Goal: Communication & Community: Ask a question

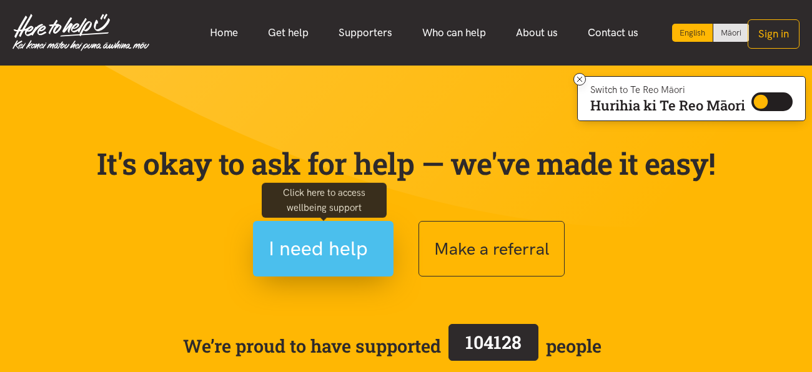
click at [311, 239] on span "I need help" at bounding box center [318, 249] width 99 height 32
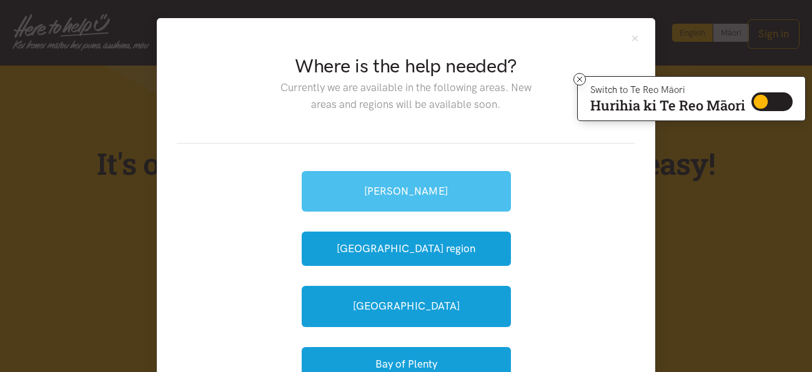
click at [383, 188] on link "[PERSON_NAME]" at bounding box center [406, 191] width 209 height 41
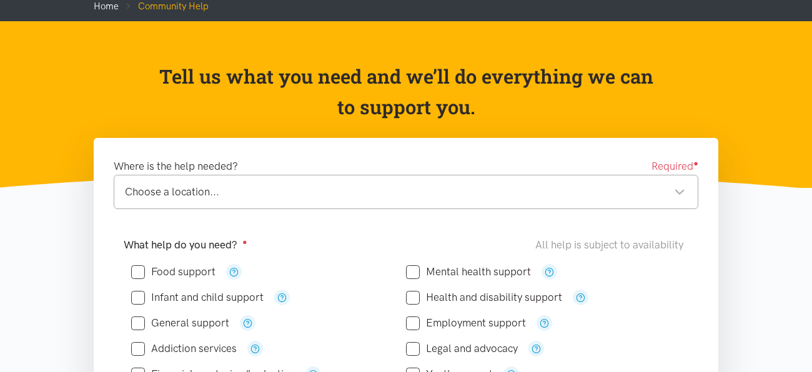
scroll to position [99, 0]
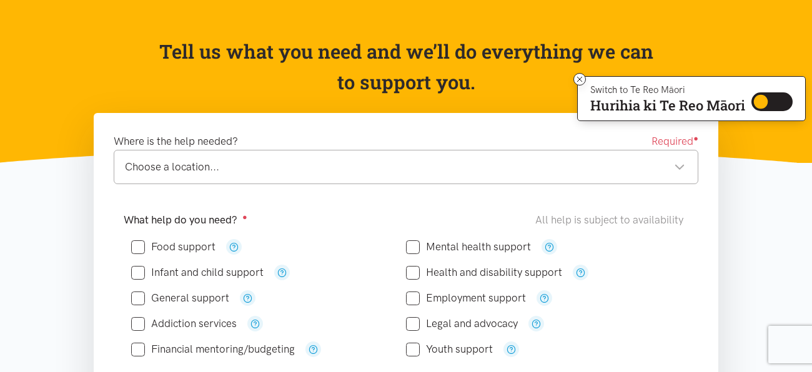
click at [420, 154] on div "Choose a location... Choose a location..." at bounding box center [406, 167] width 585 height 34
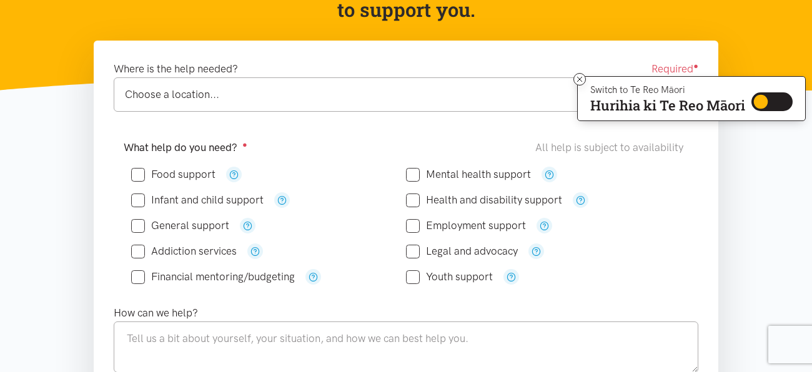
scroll to position [174, 0]
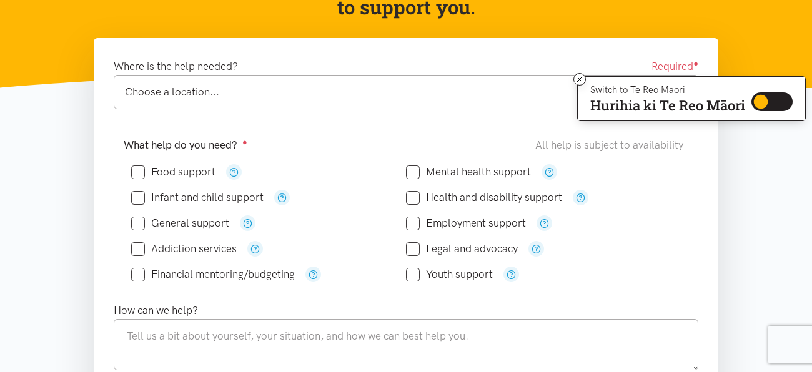
click at [459, 79] on div "Choose a location... Choose a location..." at bounding box center [406, 92] width 585 height 34
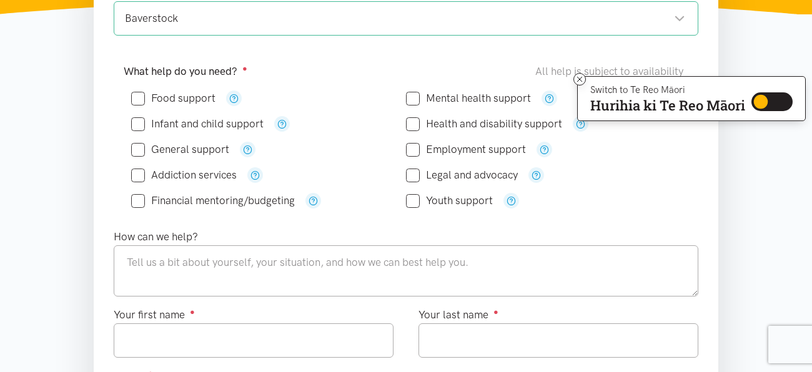
scroll to position [249, 0]
click at [660, 19] on div "Baverstock" at bounding box center [405, 17] width 560 height 17
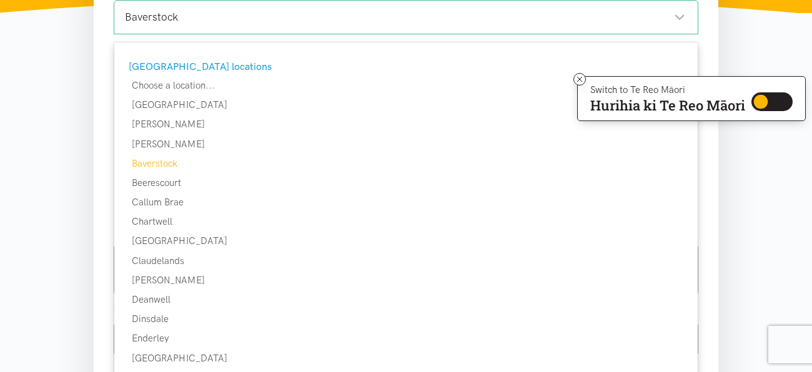
scroll to position [249, 0]
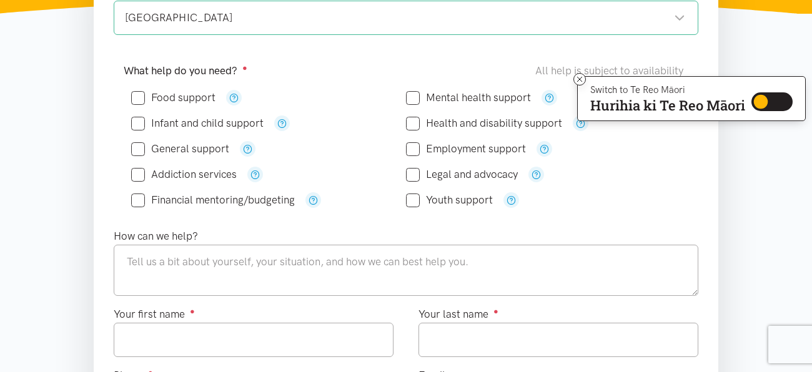
click at [396, 16] on div "[GEOGRAPHIC_DATA]" at bounding box center [405, 17] width 560 height 17
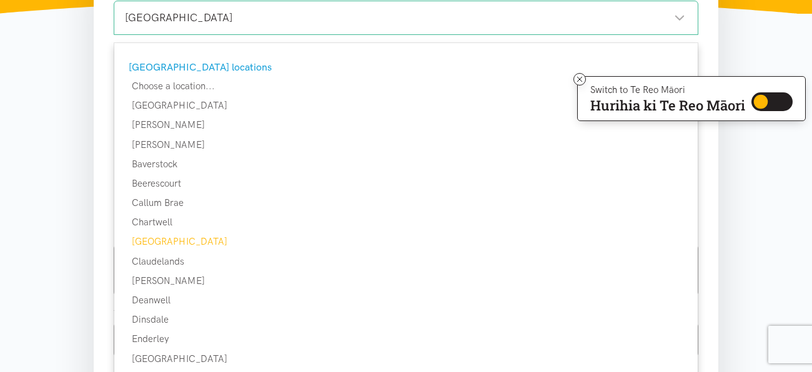
click at [749, 234] on section "Where is the help needed? Required ● Chedworth Park Chedworth Park Hamilton loc…" at bounding box center [406, 366] width 812 height 805
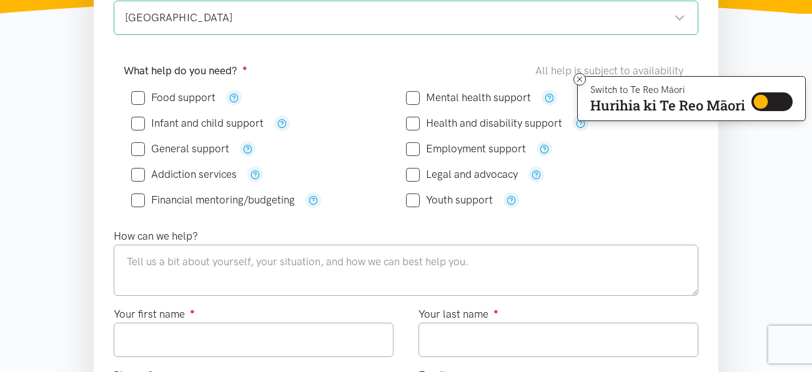
scroll to position [274, 0]
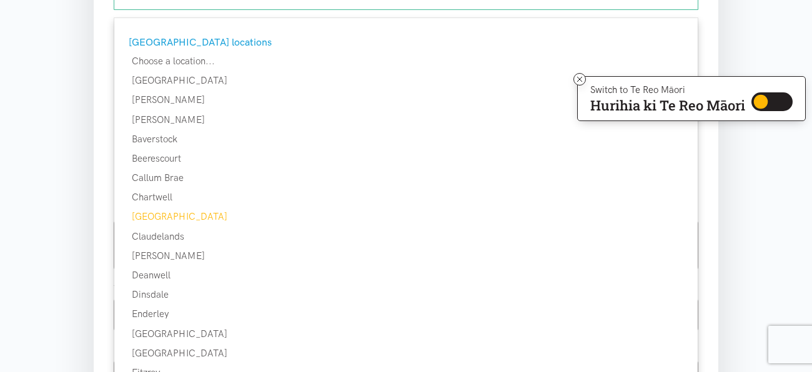
scroll to position [249, 0]
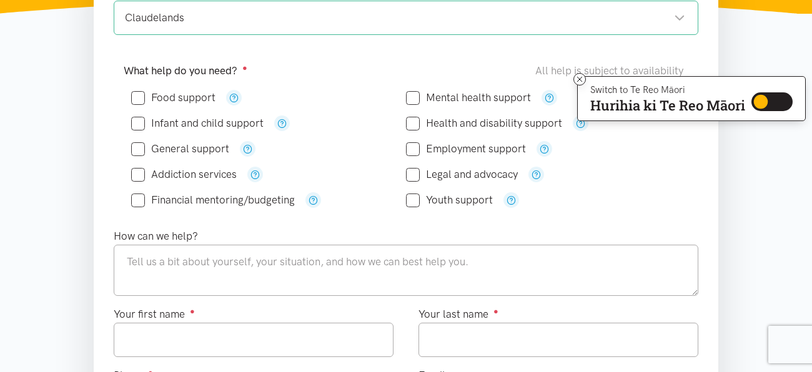
click at [539, 31] on div "Claudelands Claudelands" at bounding box center [406, 18] width 585 height 34
click at [578, 79] on icon at bounding box center [579, 79] width 5 height 5
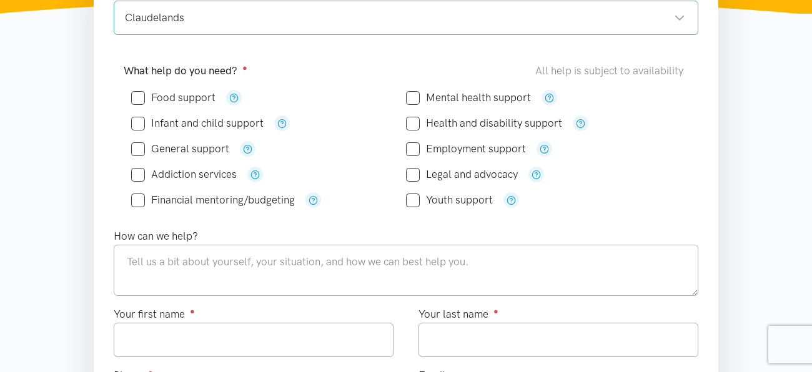
click at [687, 19] on div "Claudelands Claudelands" at bounding box center [406, 18] width 585 height 34
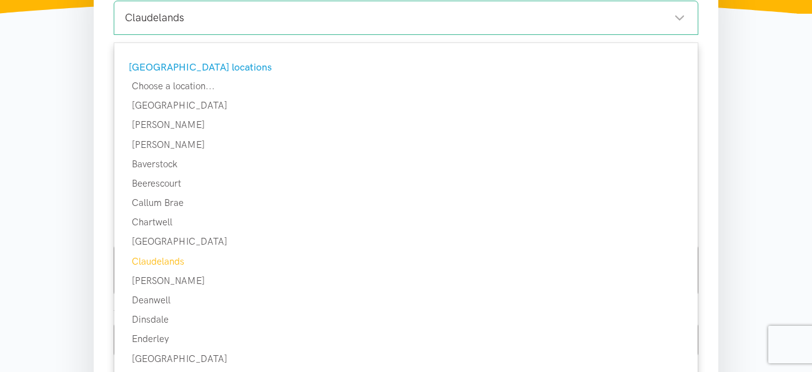
click at [209, 69] on div "[GEOGRAPHIC_DATA] locations" at bounding box center [405, 67] width 552 height 16
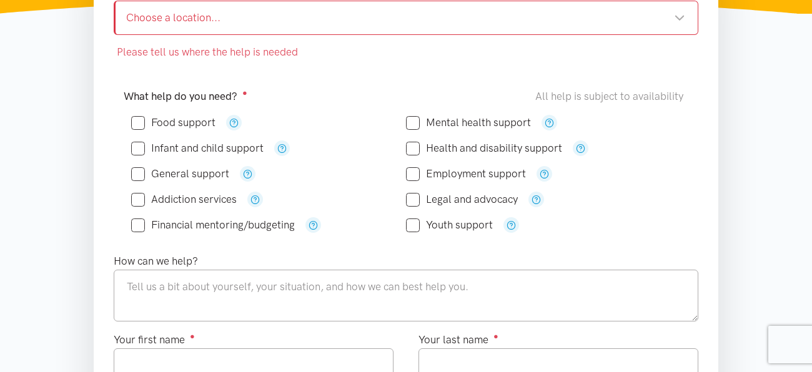
click at [402, 9] on div "Choose a location..." at bounding box center [405, 17] width 559 height 17
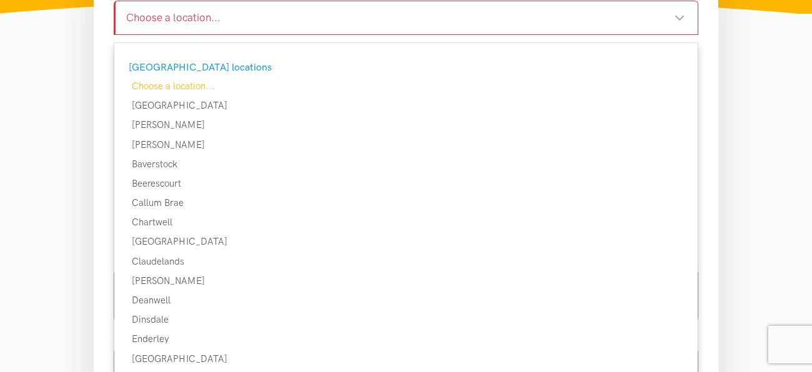
click at [701, 72] on div "Where is the help needed? Required ● Choose a location... Choose a location... …" at bounding box center [406, 32] width 610 height 97
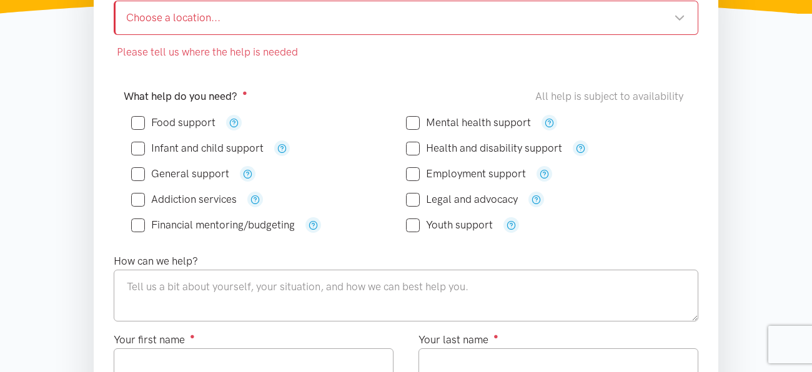
click at [684, 17] on div "Choose a location..." at bounding box center [405, 17] width 559 height 17
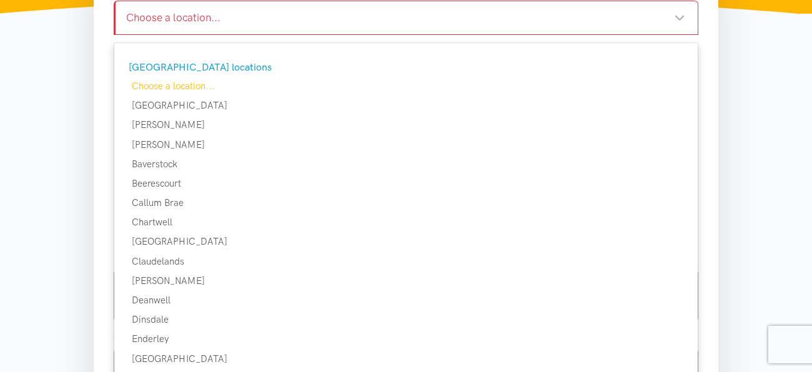
drag, startPoint x: 694, startPoint y: 73, endPoint x: 705, endPoint y: 269, distance: 195.9
click at [699, 269] on form "Please tell us where the help is needed Where is the help needed? Required ● Ch…" at bounding box center [406, 339] width 585 height 711
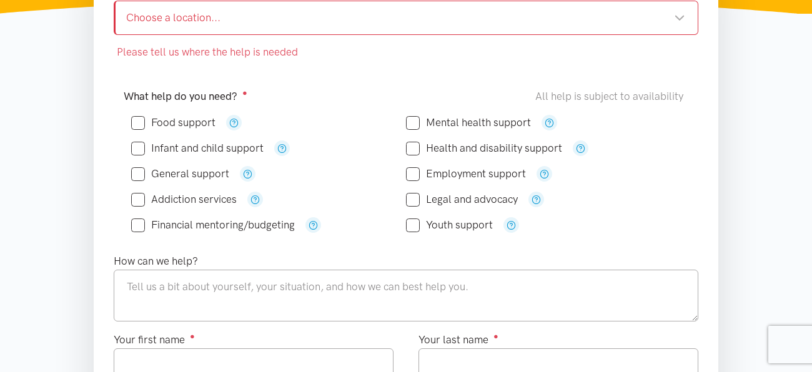
click at [670, 29] on div "Choose a location... Choose a location..." at bounding box center [406, 18] width 585 height 34
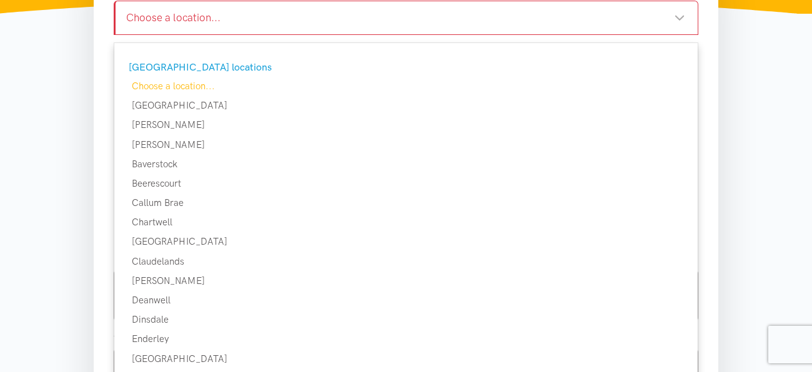
click at [757, 105] on section "Please tell us where the help is needed Where is the help needed? Required ● Ch…" at bounding box center [406, 379] width 812 height 831
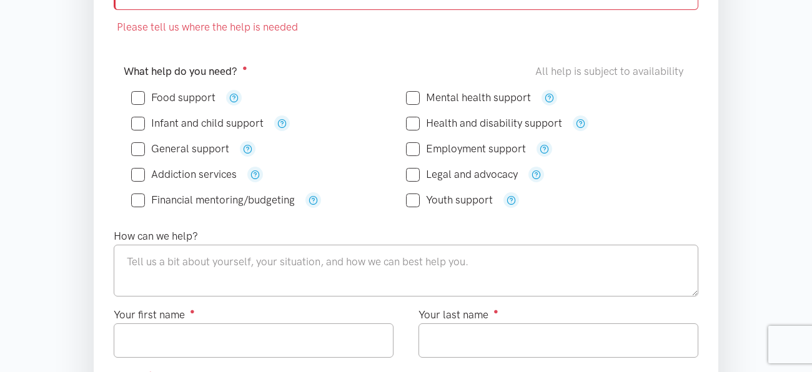
scroll to position [299, 0]
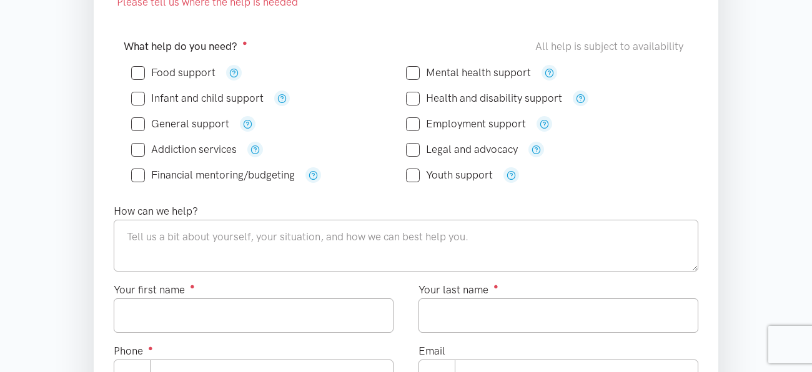
click at [757, 83] on section "Please tell us where the help is needed Where is the help needed? Required ● Ch…" at bounding box center [406, 329] width 812 height 831
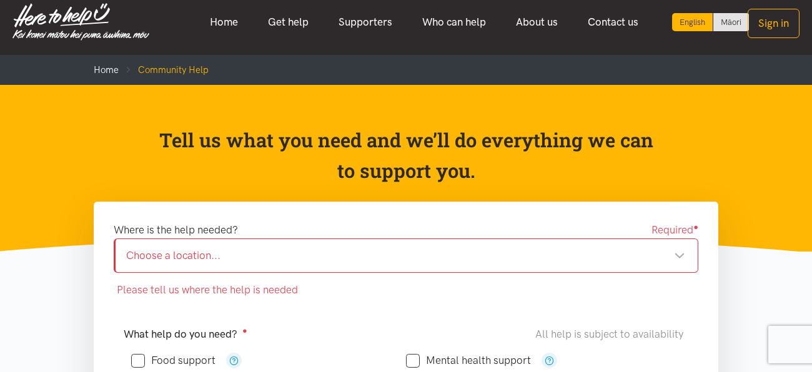
scroll to position [0, 0]
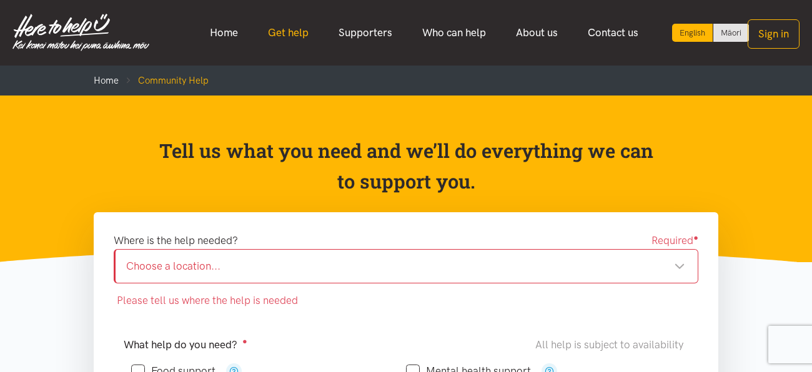
click at [272, 31] on link "Get help" at bounding box center [288, 32] width 71 height 27
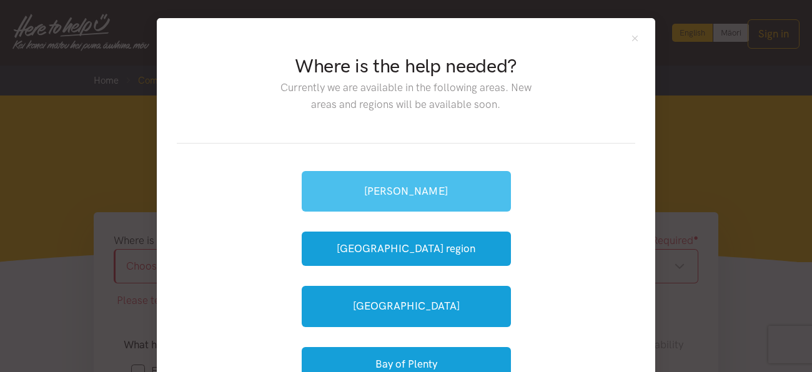
click at [347, 186] on link "[PERSON_NAME]" at bounding box center [406, 191] width 209 height 41
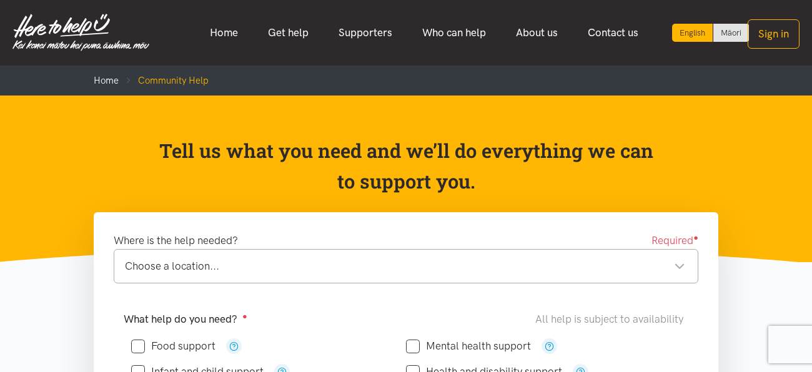
click at [675, 274] on div "Choose a location..." at bounding box center [405, 266] width 560 height 17
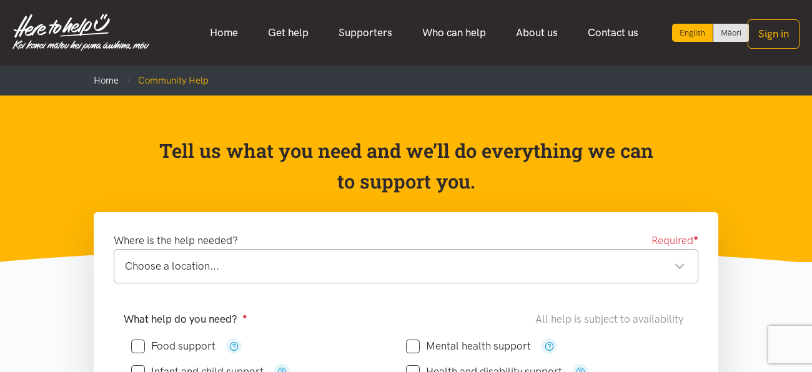
click at [188, 270] on div "Choose a location..." at bounding box center [405, 266] width 560 height 17
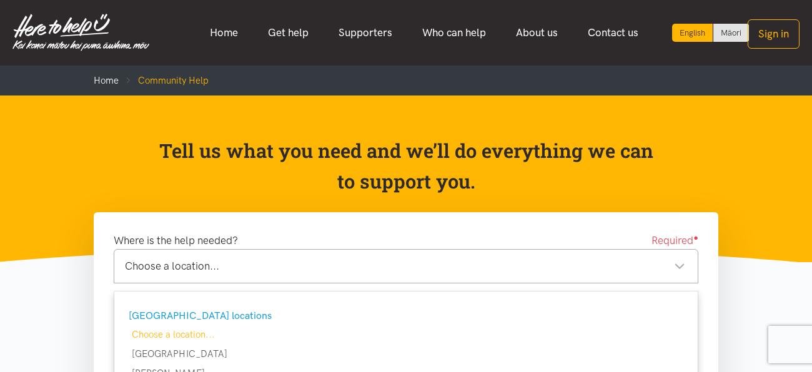
click at [584, 259] on div "Choose a location..." at bounding box center [405, 266] width 560 height 17
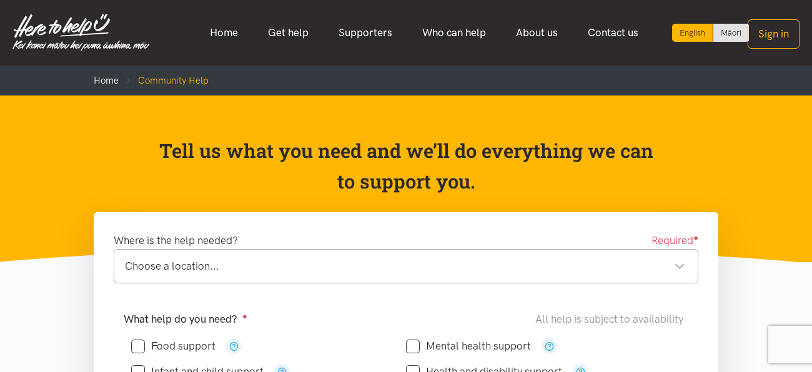
click at [584, 259] on div "Choose a location..." at bounding box center [405, 266] width 560 height 17
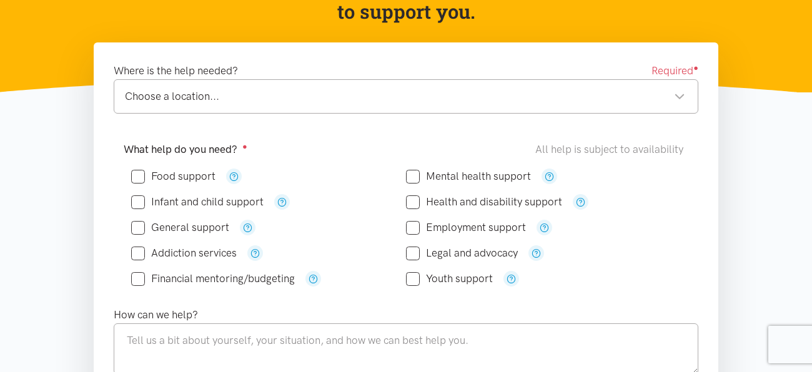
scroll to position [174, 0]
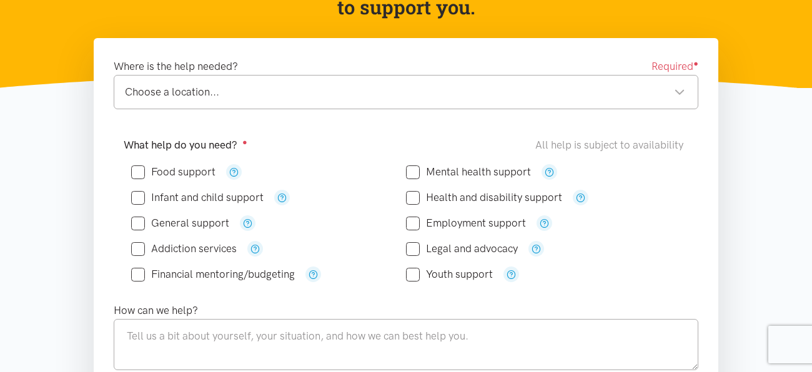
click at [682, 98] on div "Choose a location..." at bounding box center [405, 92] width 560 height 17
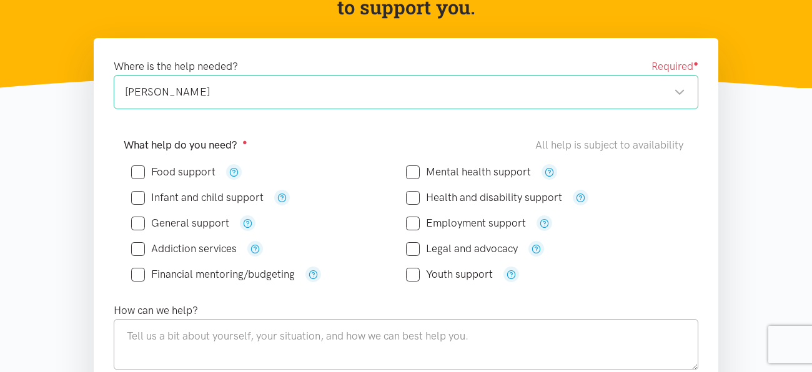
click at [694, 194] on div "What help do you need? ● All help is subject to availability Food support" at bounding box center [406, 214] width 590 height 155
click at [675, 94] on div "[PERSON_NAME]" at bounding box center [405, 92] width 560 height 17
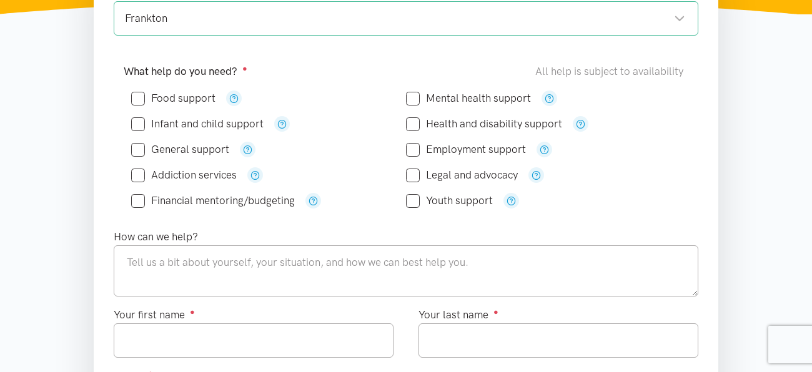
scroll to position [246, 0]
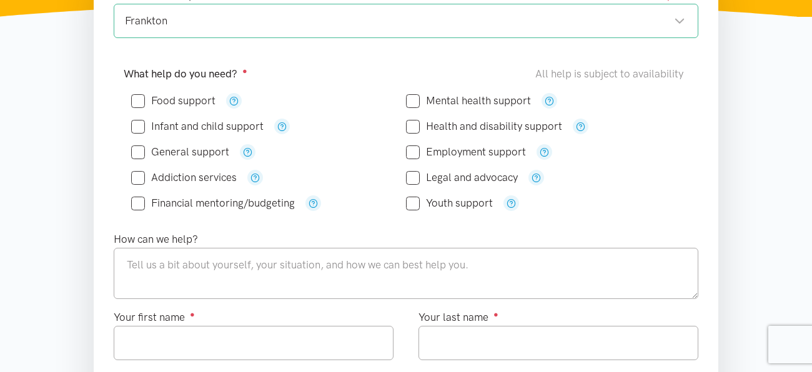
click at [136, 102] on input "Food support" at bounding box center [173, 101] width 84 height 11
checkbox input "true"
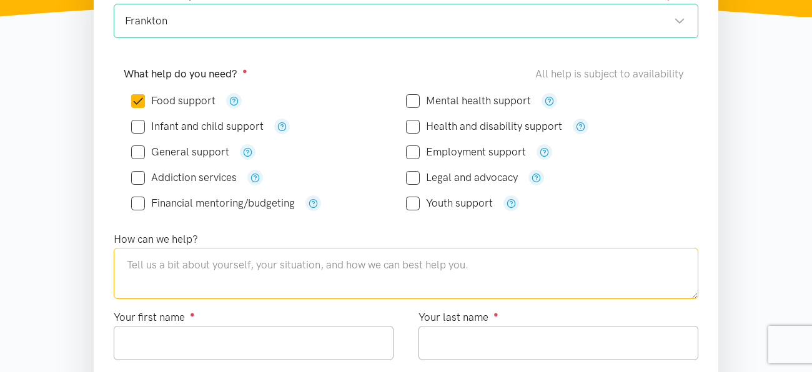
click at [144, 264] on textarea at bounding box center [406, 273] width 585 height 51
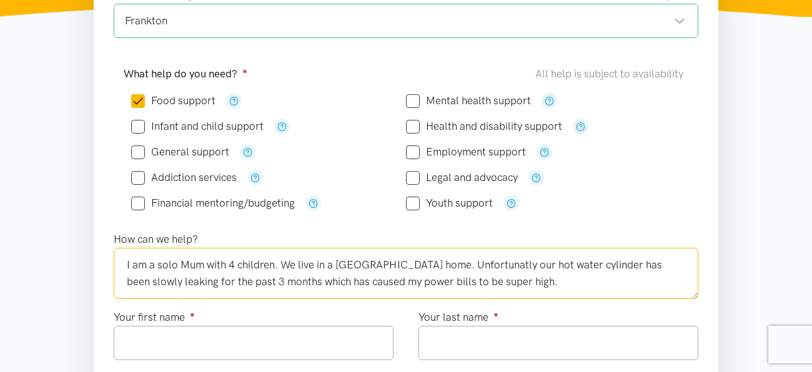
click at [533, 287] on textarea "I am a solo Mum with 4 children. We live in a [GEOGRAPHIC_DATA] home. Unfortuna…" at bounding box center [406, 273] width 585 height 51
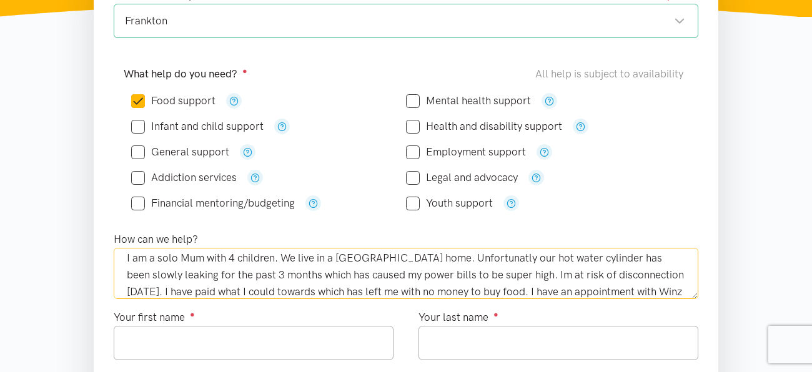
scroll to position [24, 0]
type textarea "I am a solo Mum with 4 children. We live in a [GEOGRAPHIC_DATA] home. Unfortuna…"
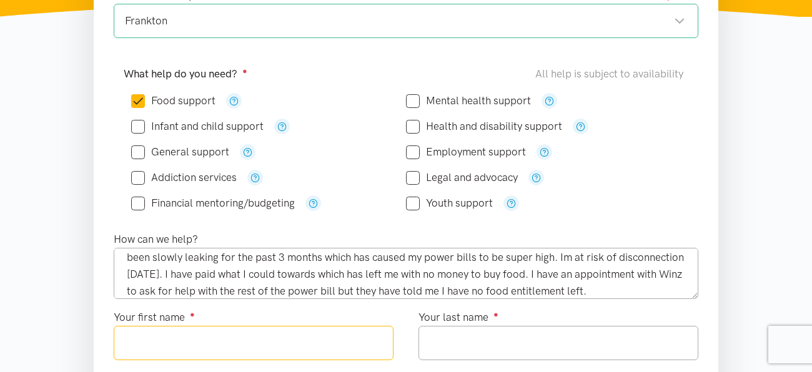
click at [360, 331] on input "Your first name ●" at bounding box center [254, 343] width 280 height 34
type input "*******"
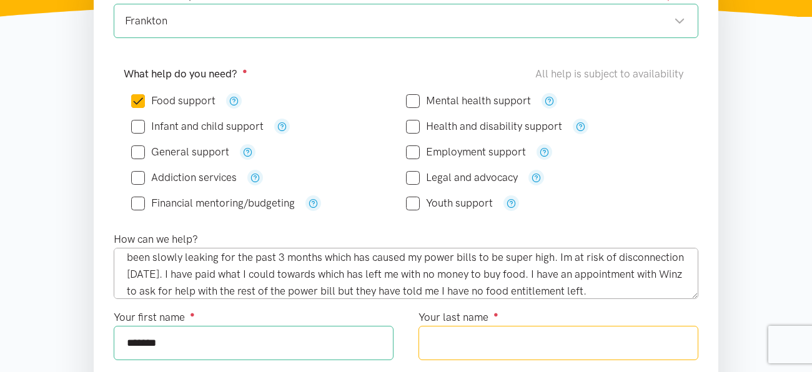
click at [463, 348] on input "Your last name ●" at bounding box center [559, 343] width 280 height 34
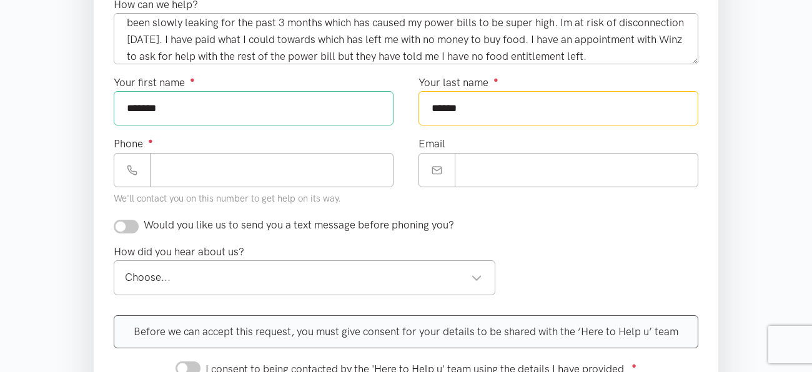
scroll to position [484, 0]
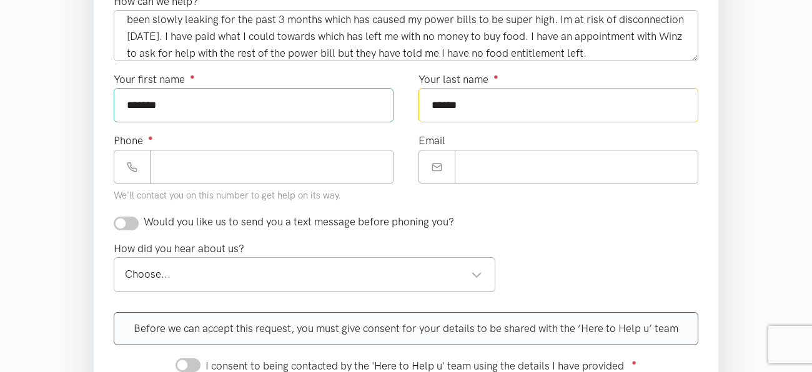
type input "******"
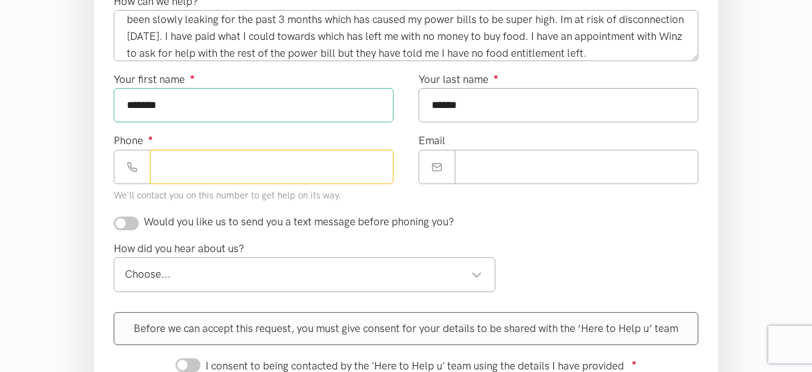
click at [297, 170] on input "Phone ●" at bounding box center [272, 167] width 244 height 34
type input "**********"
click at [466, 177] on input "Email" at bounding box center [577, 167] width 244 height 34
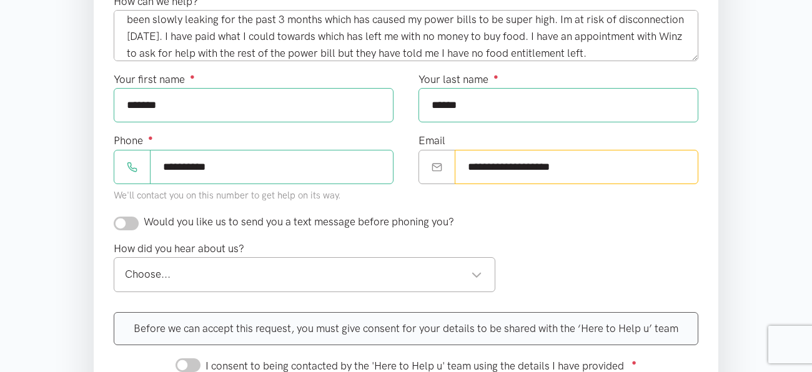
type input "**********"
click at [127, 222] on input "checkbox" at bounding box center [126, 224] width 25 height 14
checkbox input "true"
click at [210, 267] on div "Choose..." at bounding box center [303, 274] width 357 height 17
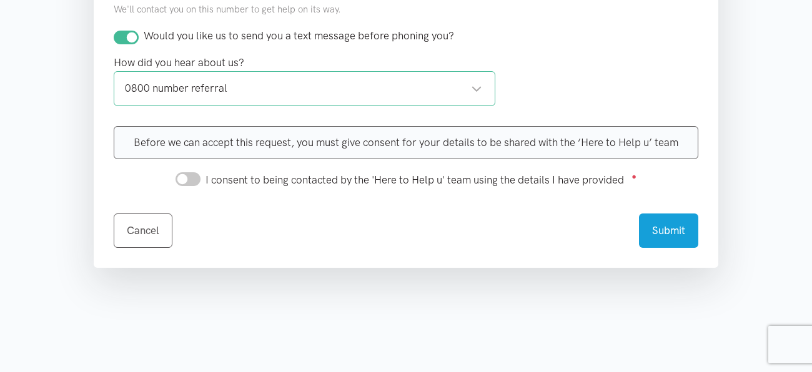
scroll to position [675, 0]
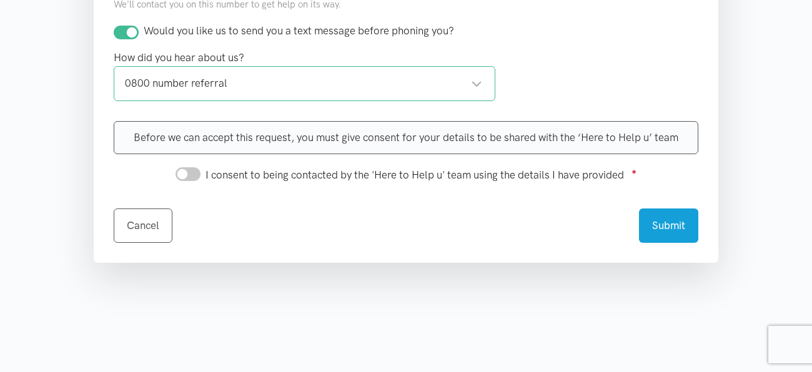
click at [190, 175] on input "I consent to being contacted by the 'Here to Help u' team using the details I h…" at bounding box center [188, 174] width 25 height 14
checkbox input "true"
click at [670, 231] on button "Submit" at bounding box center [668, 224] width 59 height 34
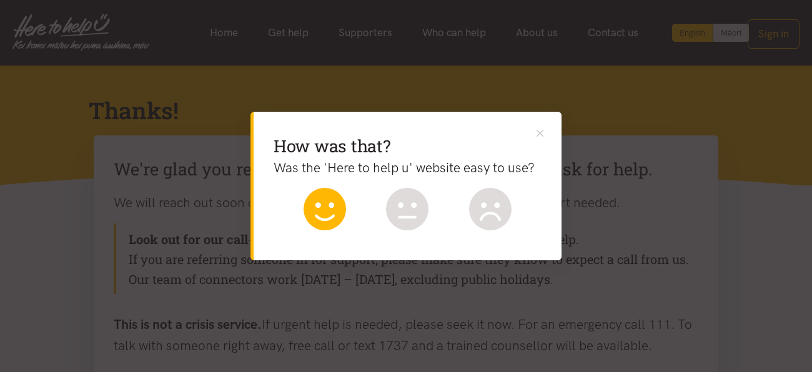
click at [329, 219] on icon at bounding box center [325, 209] width 42 height 42
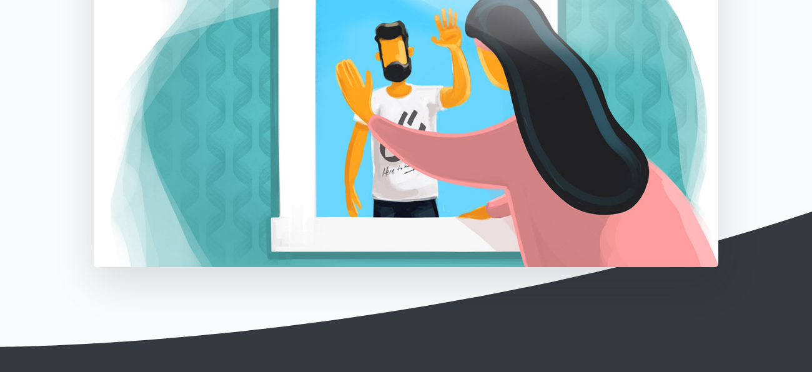
scroll to position [524, 0]
